Goal: Information Seeking & Learning: Learn about a topic

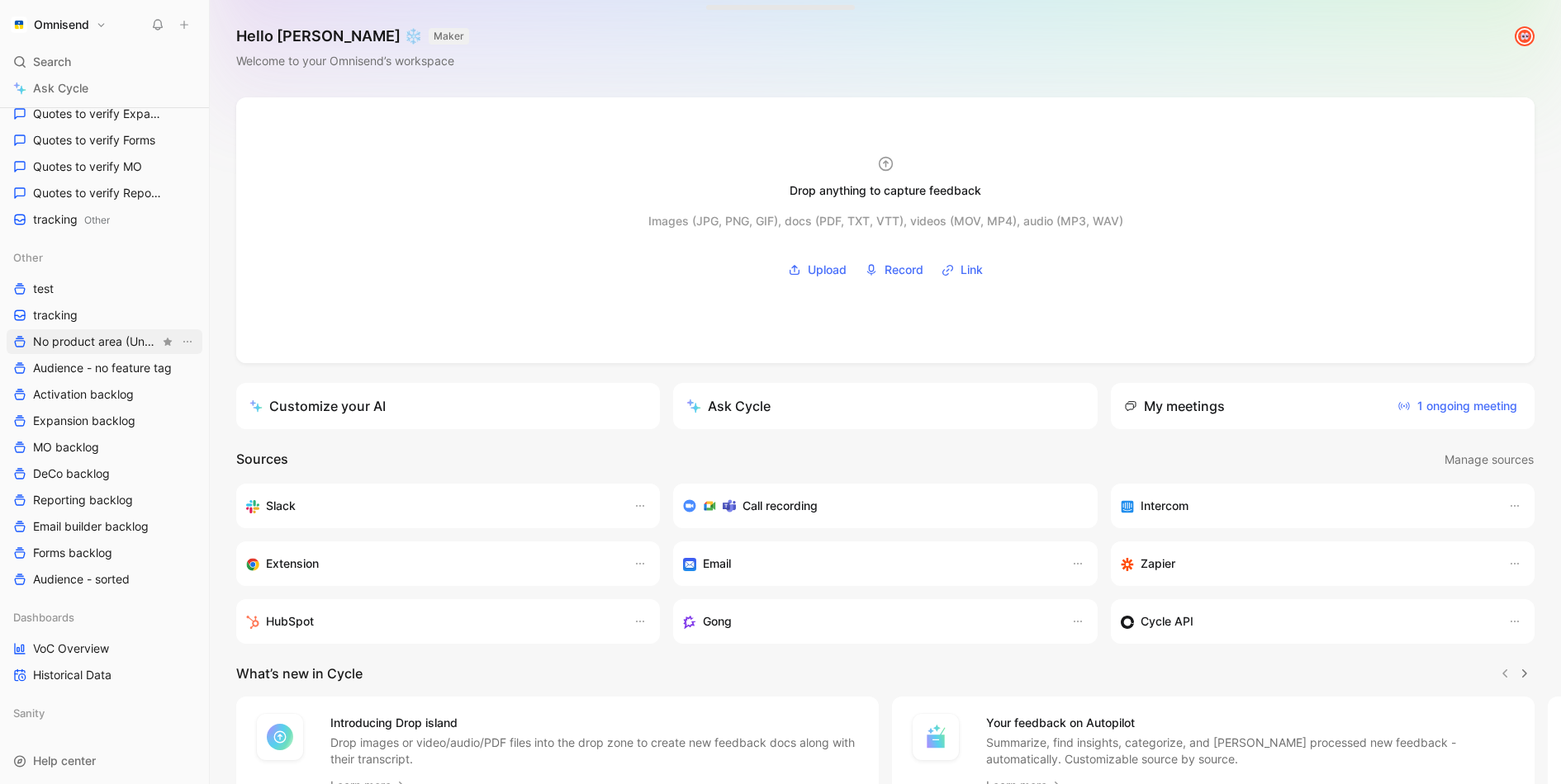
scroll to position [614, 0]
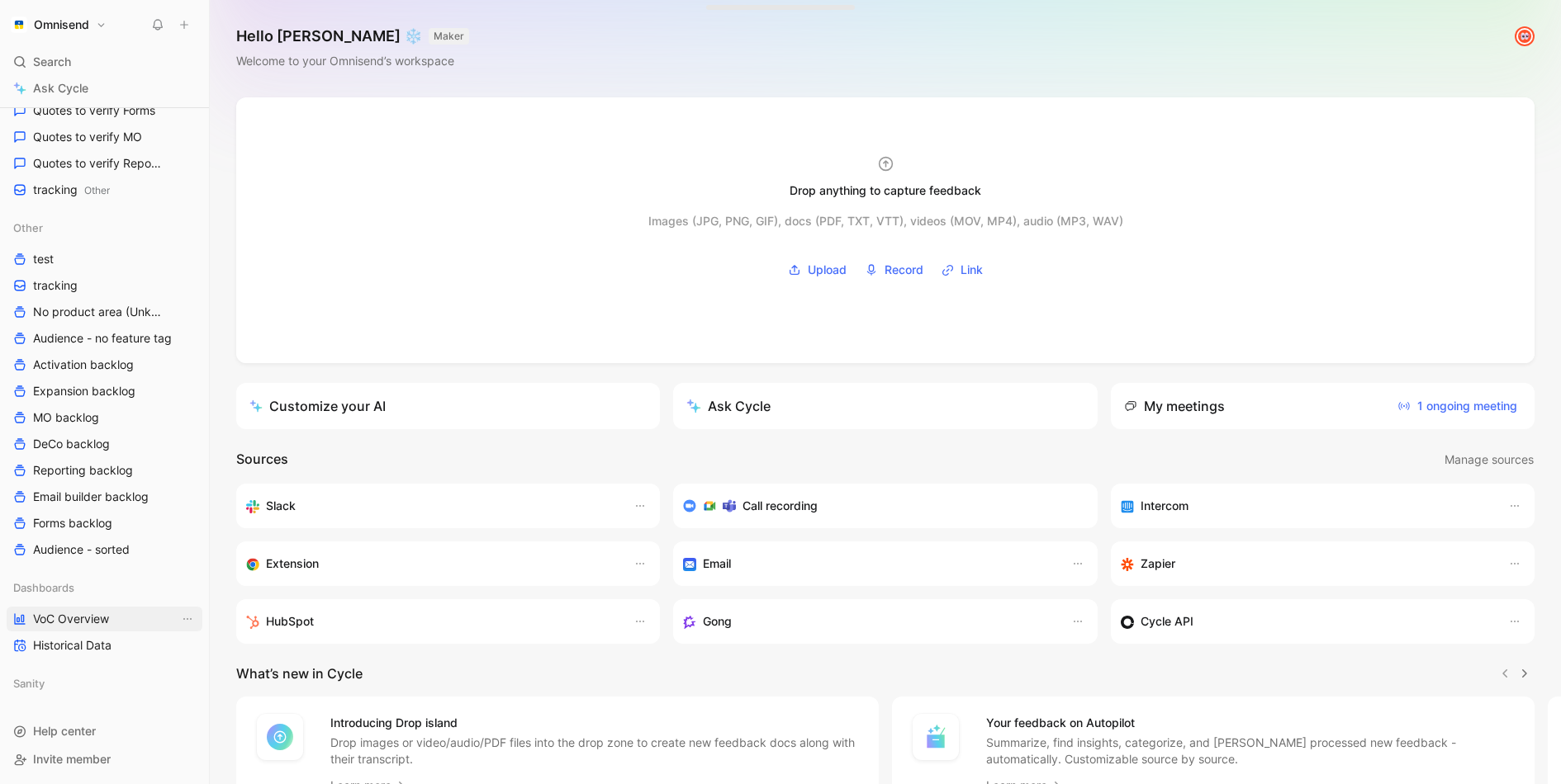
click at [95, 615] on span "VoC Overview" at bounding box center [70, 620] width 76 height 16
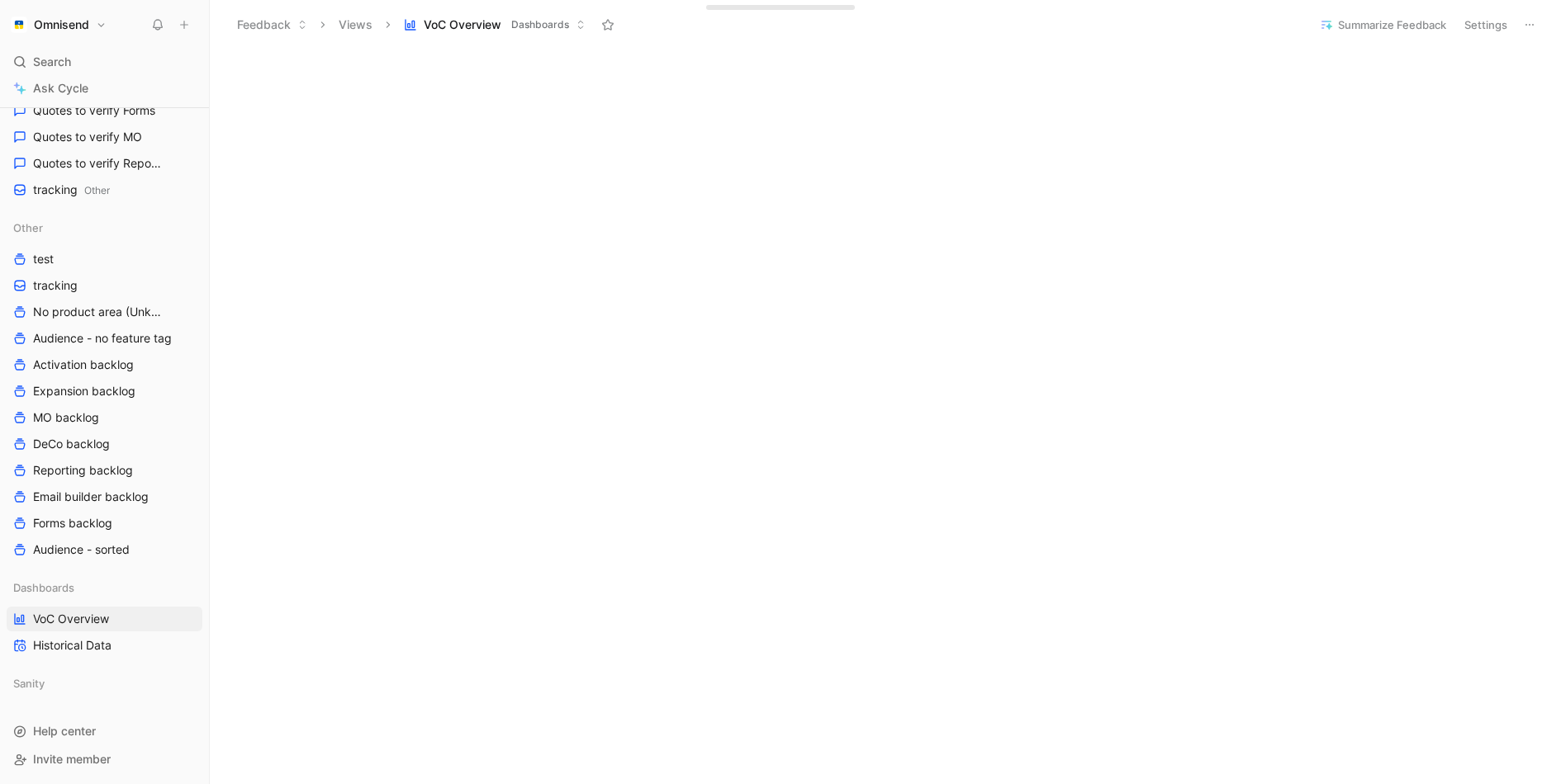
scroll to position [497, 0]
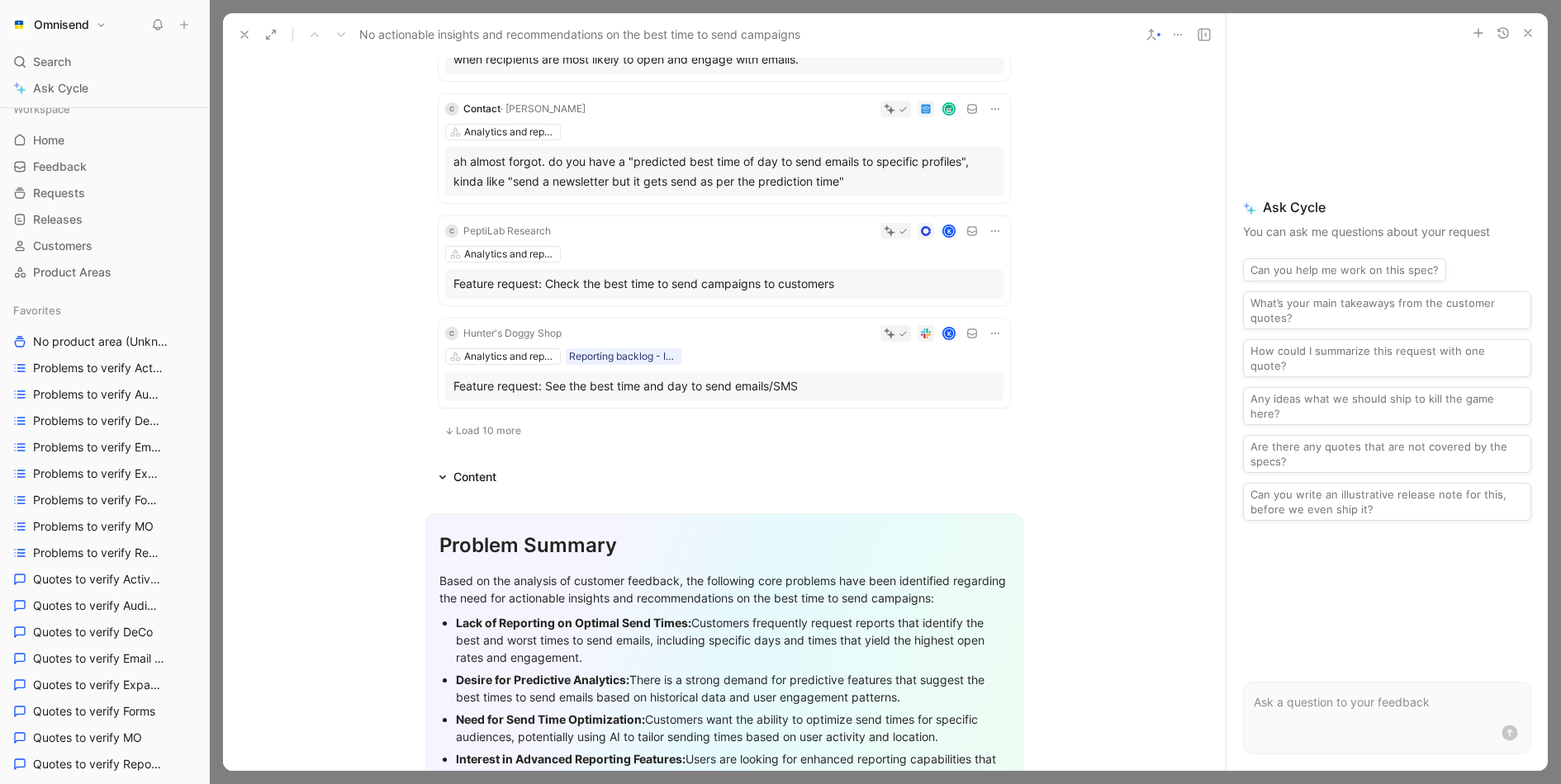
scroll to position [1098, 0]
click at [245, 32] on icon at bounding box center [244, 35] width 13 height 13
click at [245, 32] on button "Feedback" at bounding box center [271, 25] width 85 height 25
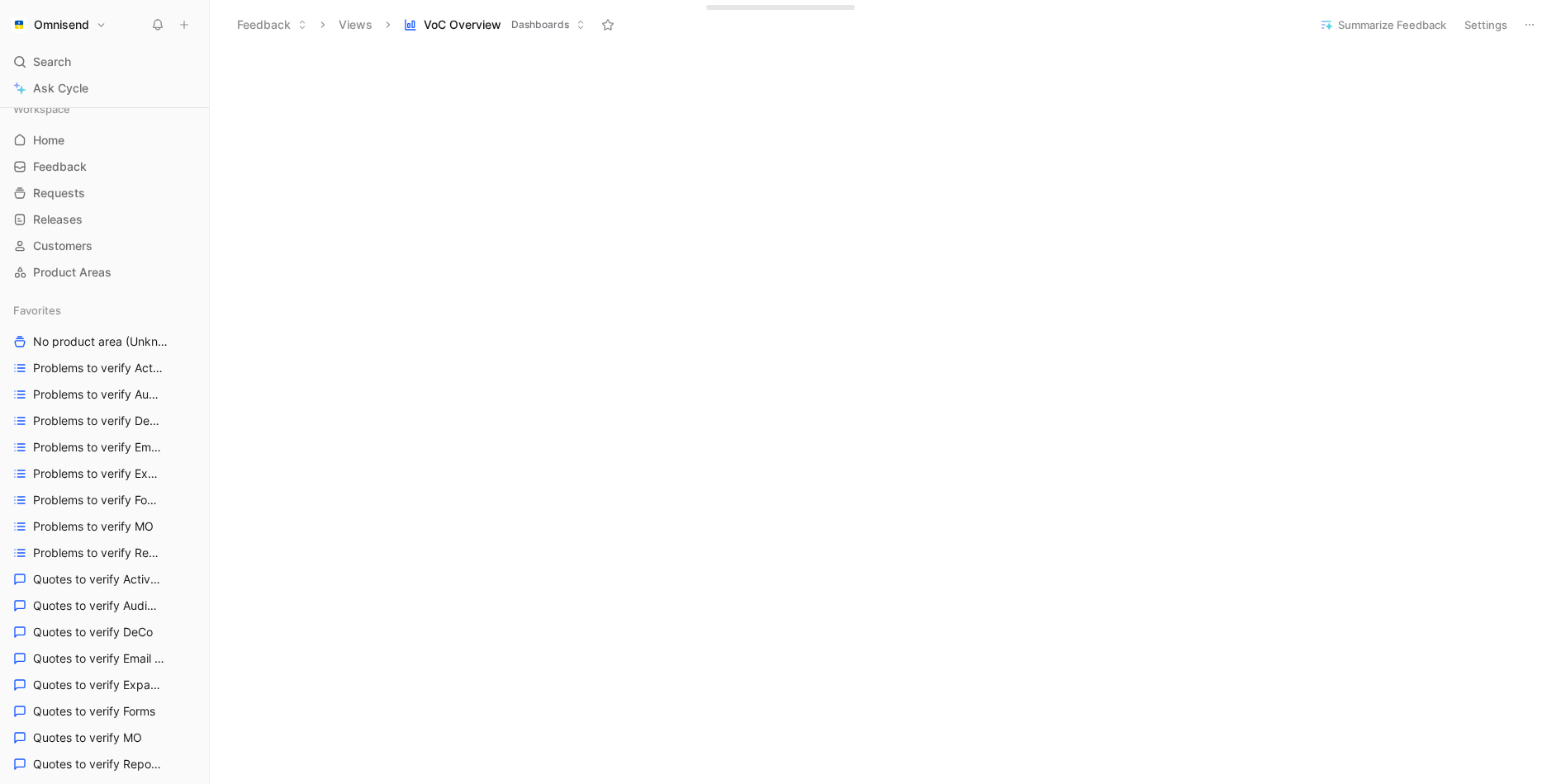
scroll to position [610, 0]
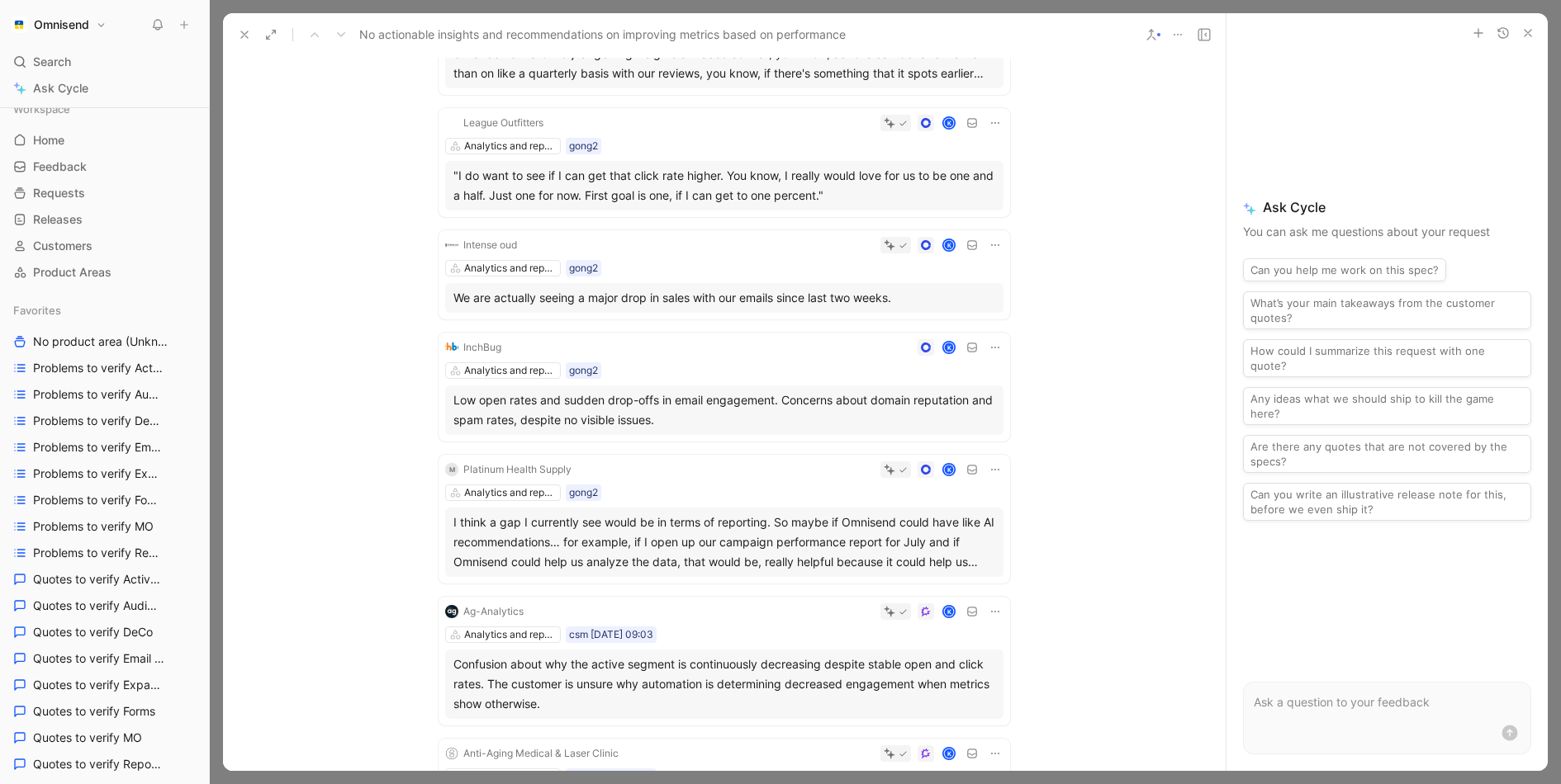
scroll to position [444, 0]
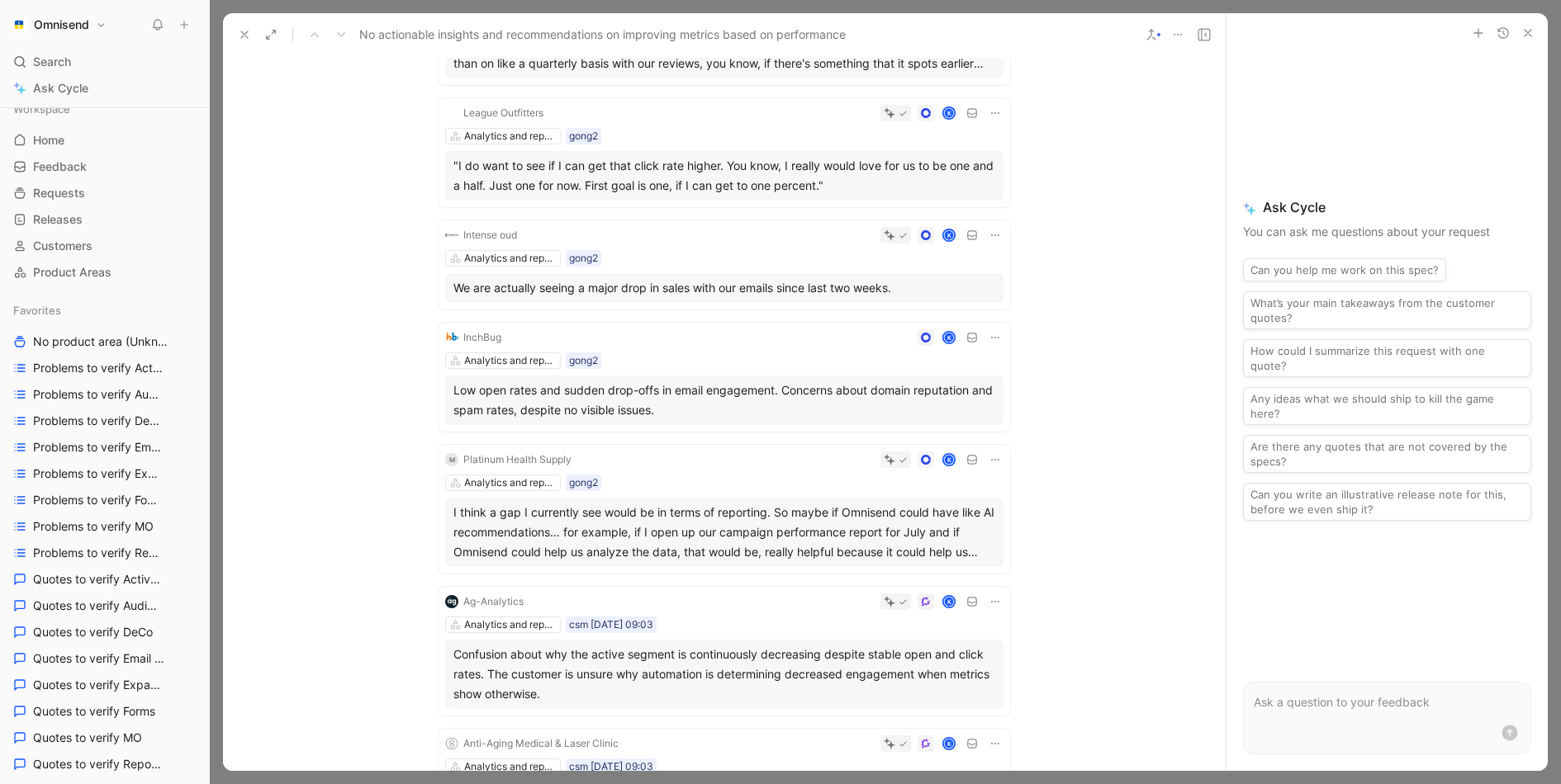
click at [244, 28] on icon at bounding box center [244, 35] width 13 height 13
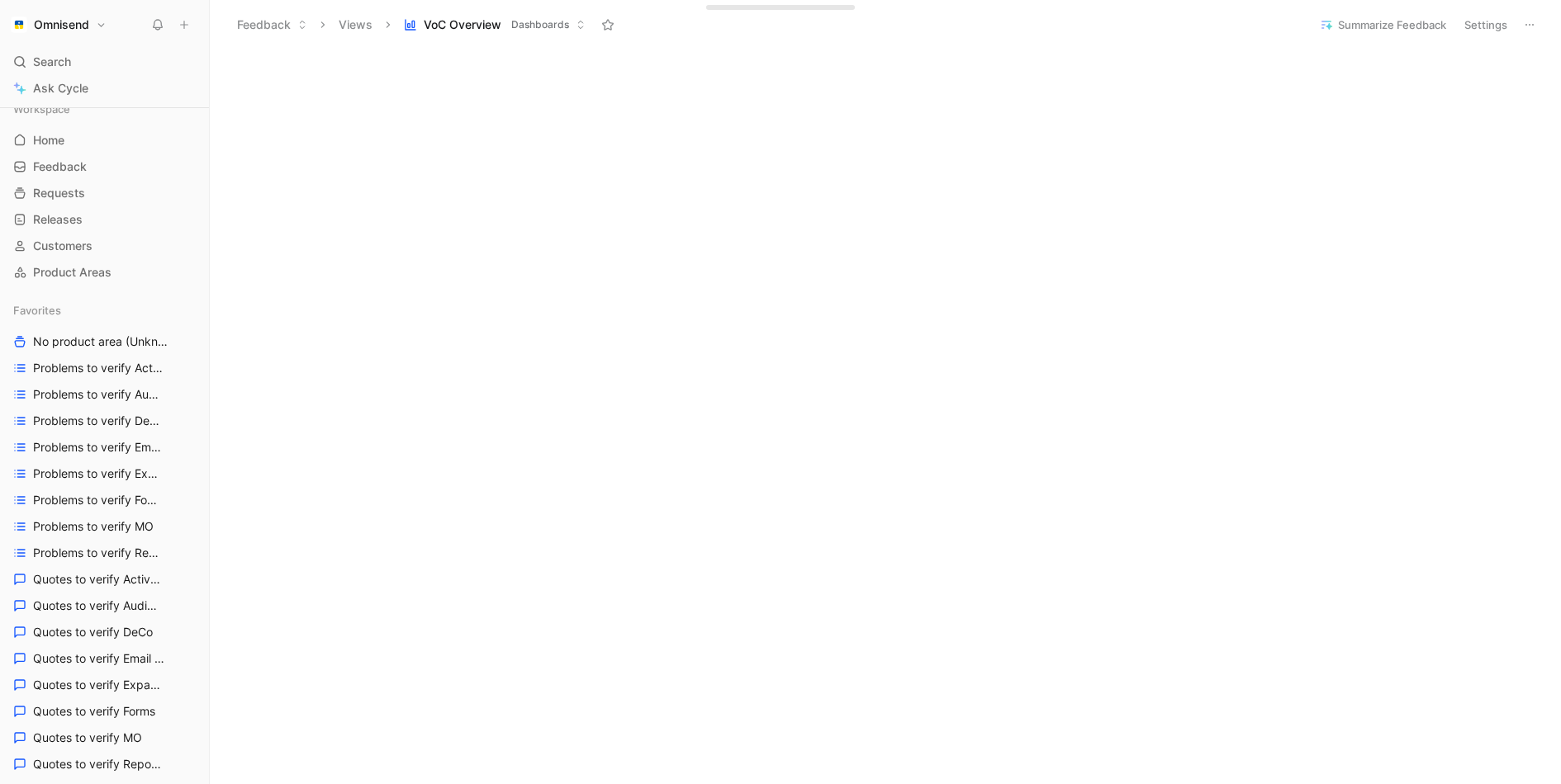
scroll to position [566, 0]
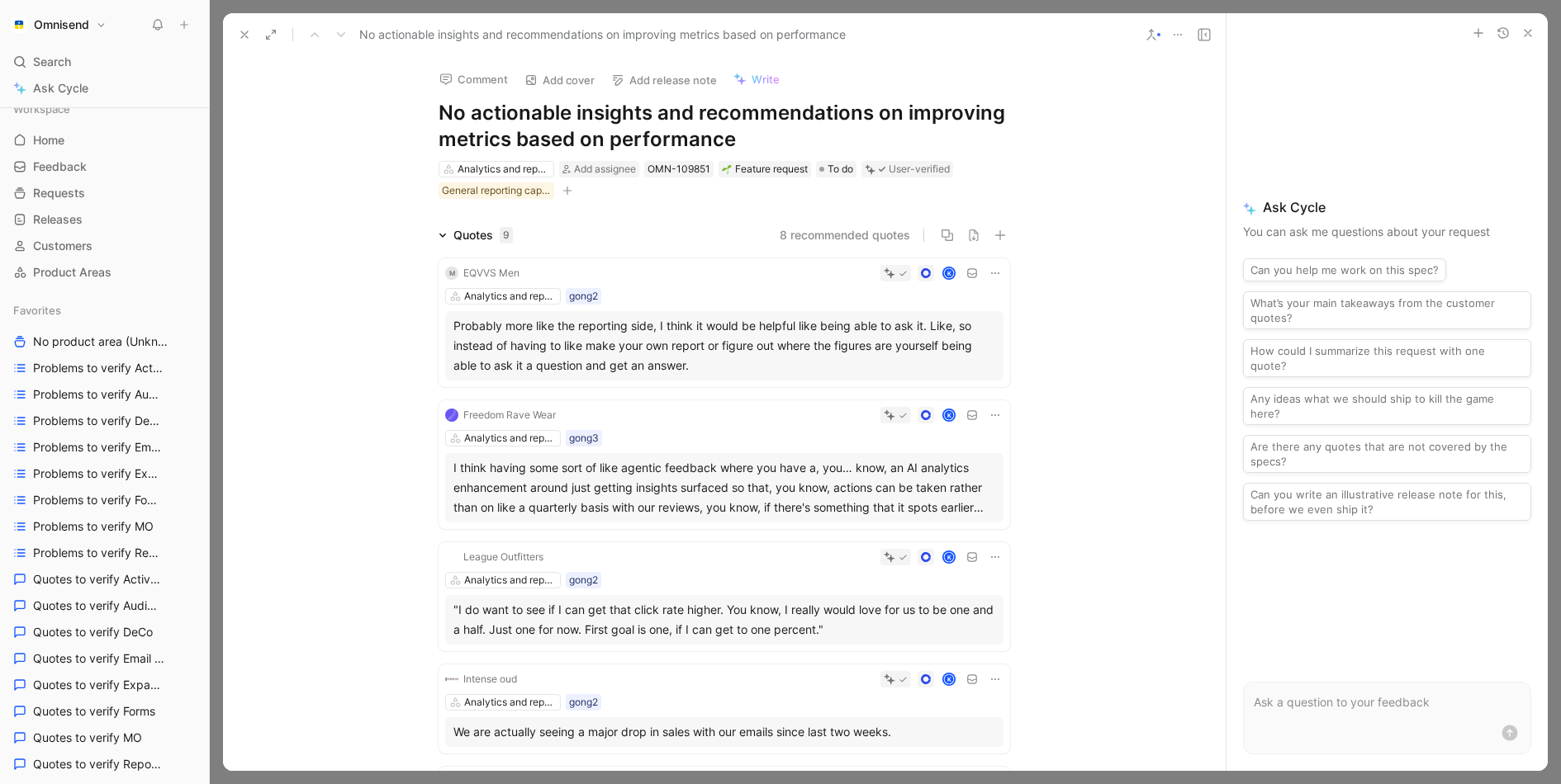
drag, startPoint x: 472, startPoint y: 116, endPoint x: 759, endPoint y: 130, distance: 287.3
click at [759, 130] on h1 "No actionable insights and recommendations on improving metrics based on perfor…" at bounding box center [724, 126] width 571 height 53
click at [250, 38] on icon at bounding box center [244, 35] width 13 height 13
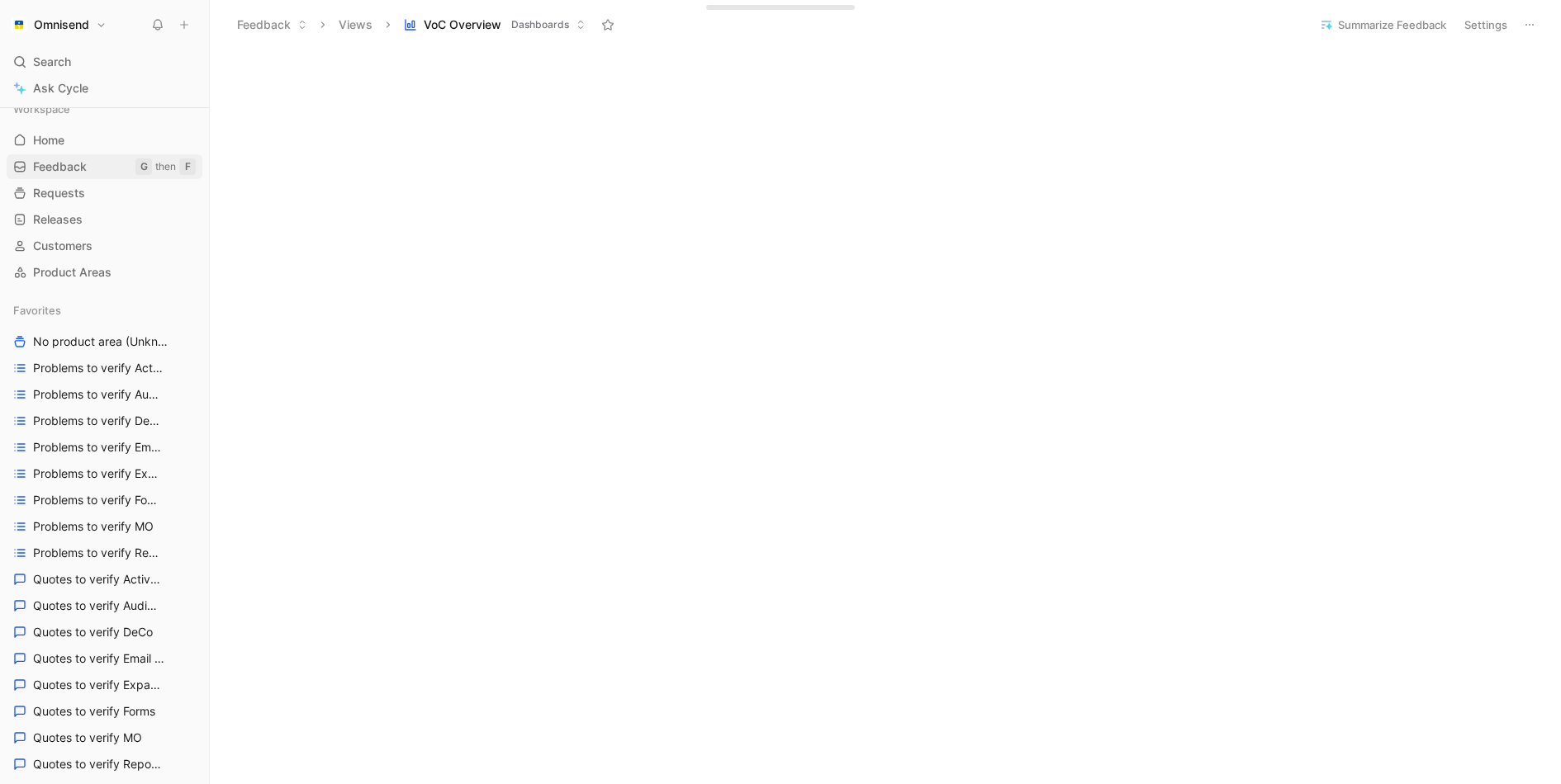
click at [88, 175] on link "Feedback G then F" at bounding box center [104, 166] width 196 height 25
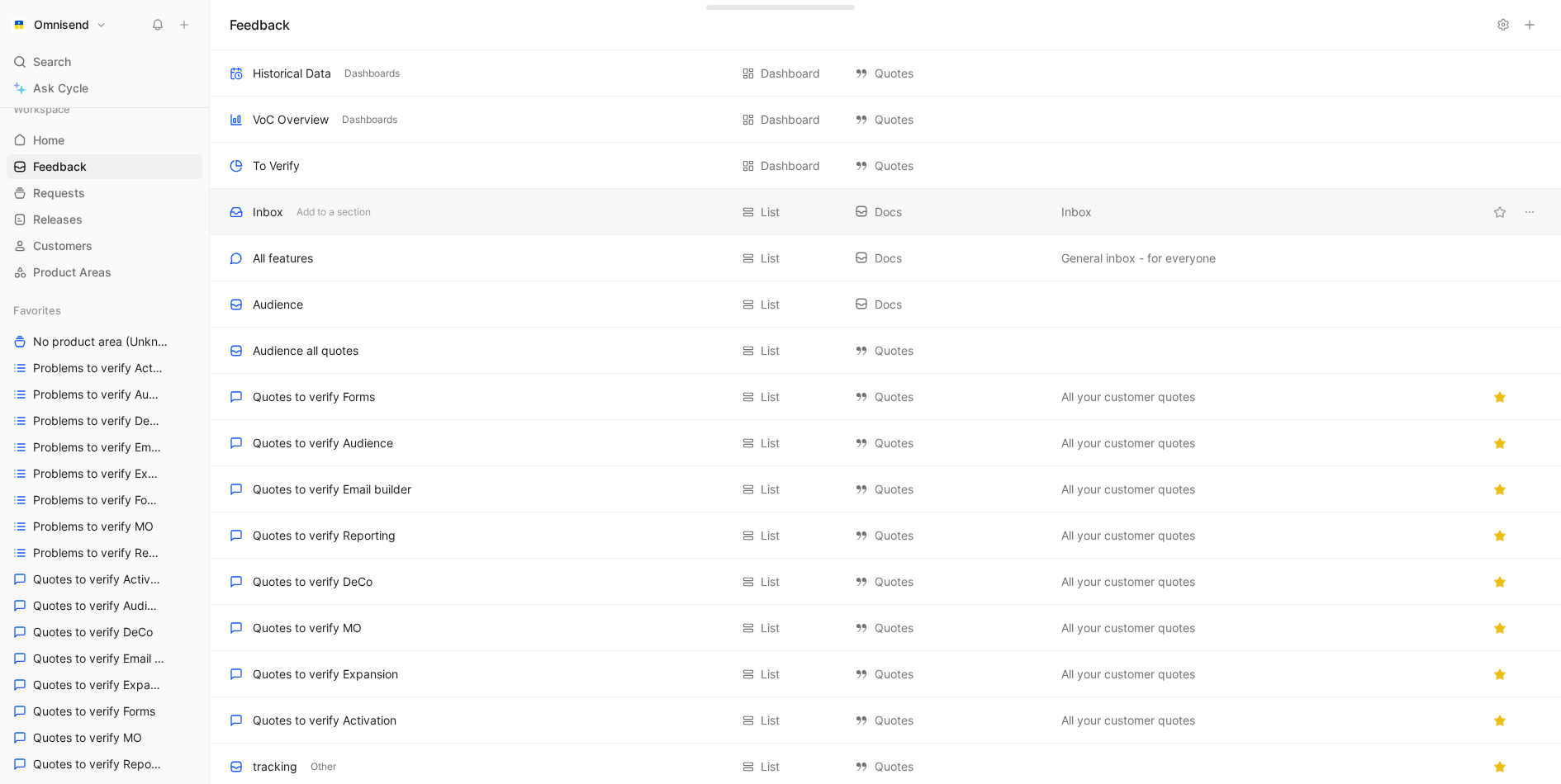
click at [441, 205] on div "Inbox Add to a section" at bounding box center [479, 212] width 500 height 20
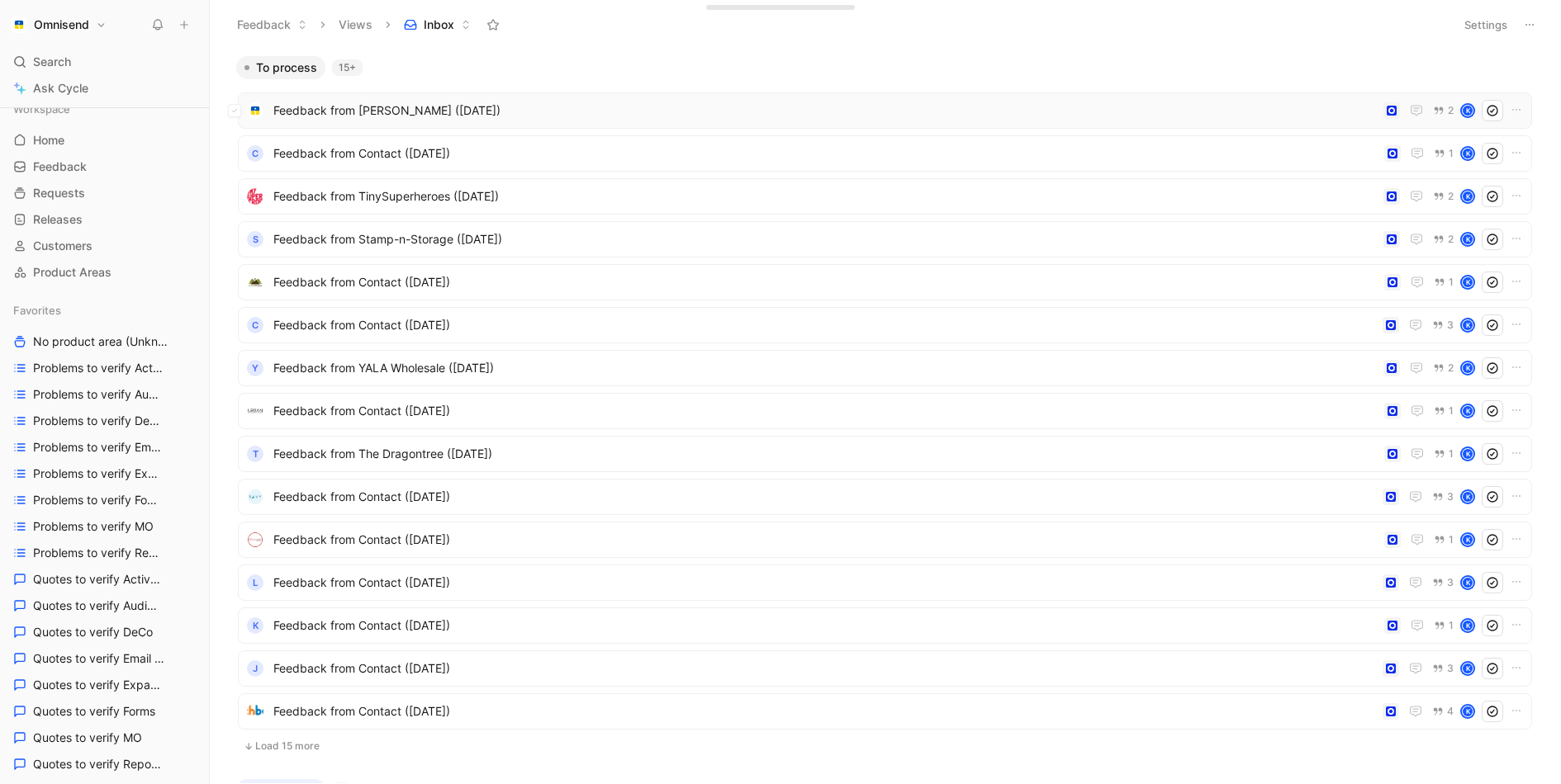
click at [641, 123] on div "Feedback from [PERSON_NAME] ([DATE]) 2 K" at bounding box center [885, 111] width 1294 height 37
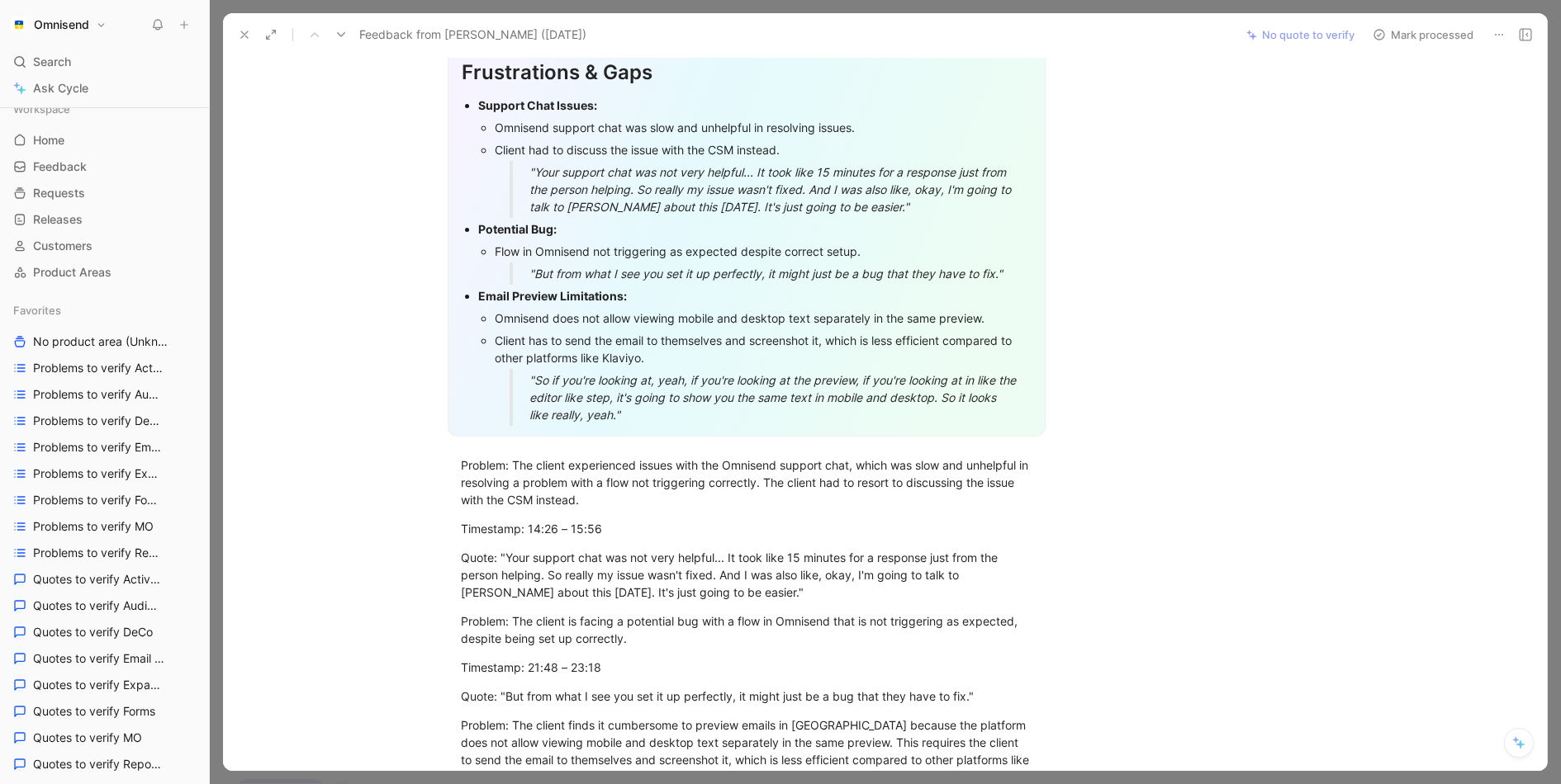
scroll to position [901, 0]
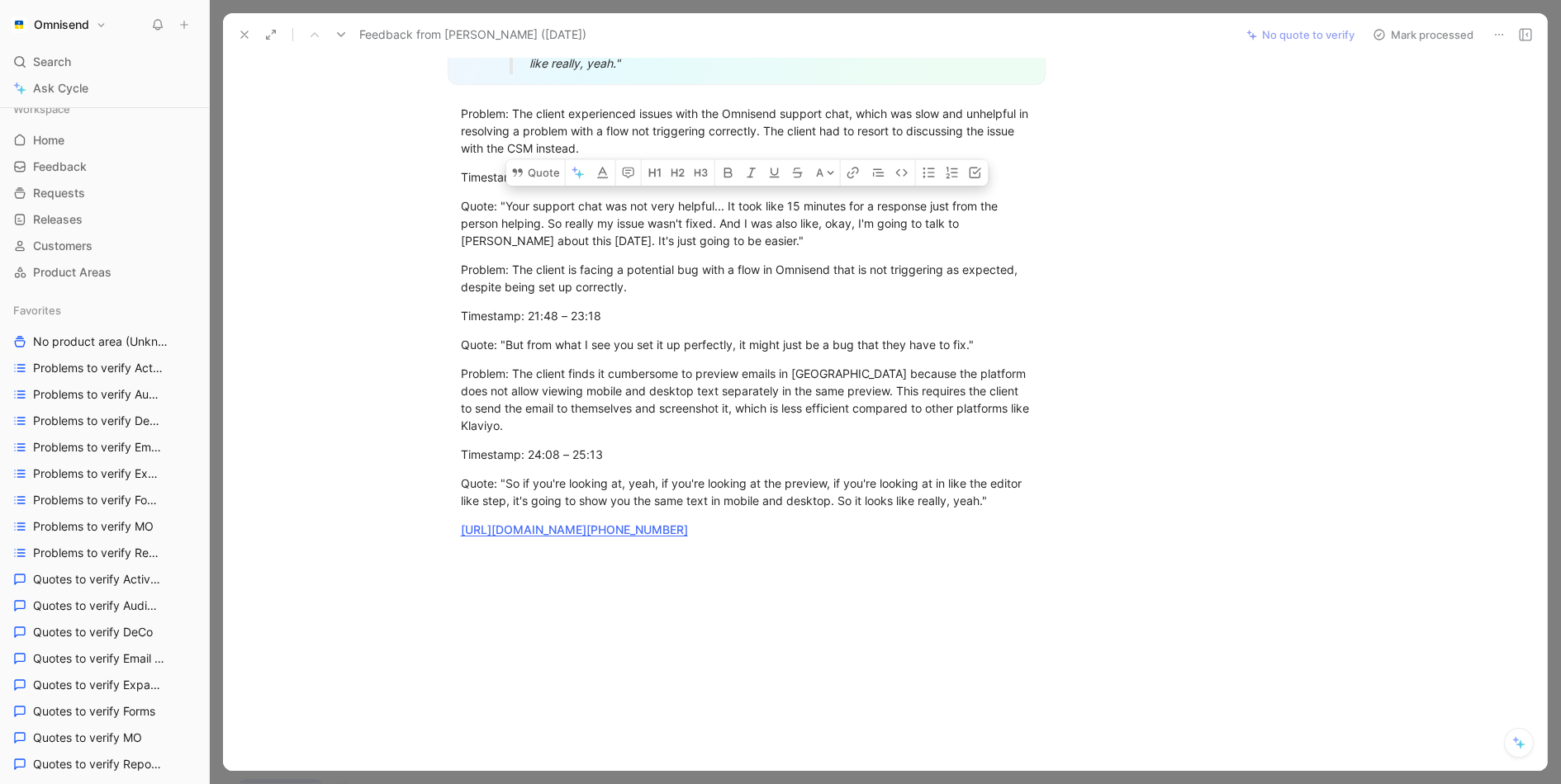
drag, startPoint x: 453, startPoint y: 113, endPoint x: 713, endPoint y: 2, distance: 282.7
click at [679, 282] on div "Problem: The client is facing a potential bug with a flow in Omnisend that is n…" at bounding box center [746, 279] width 571 height 35
